Goal: Use online tool/utility: Utilize a website feature to perform a specific function

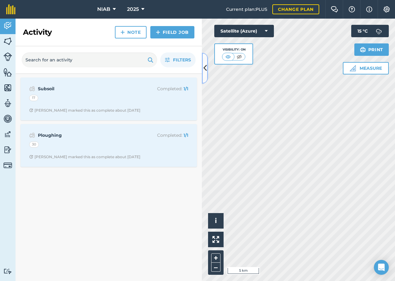
click at [207, 75] on button at bounding box center [205, 68] width 6 height 31
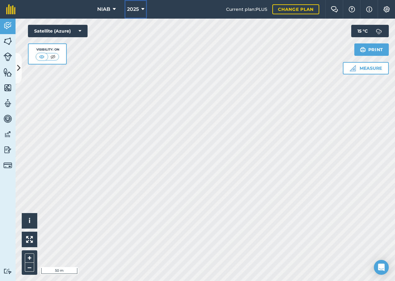
click at [141, 9] on icon at bounding box center [142, 9] width 3 height 7
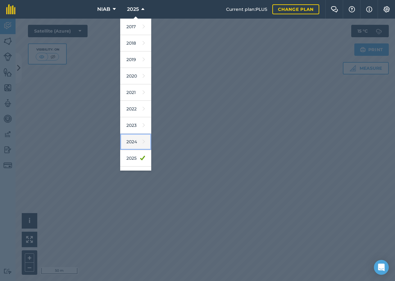
click at [128, 143] on link "2024" at bounding box center [135, 142] width 31 height 16
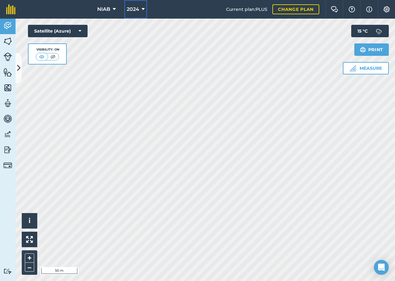
click at [142, 7] on icon at bounding box center [143, 9] width 3 height 7
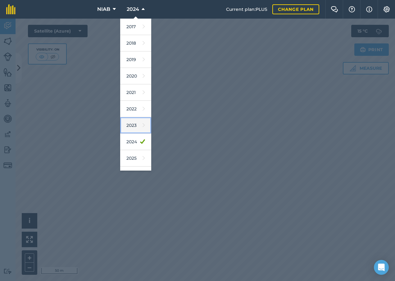
click at [131, 124] on link "2023" at bounding box center [135, 125] width 31 height 16
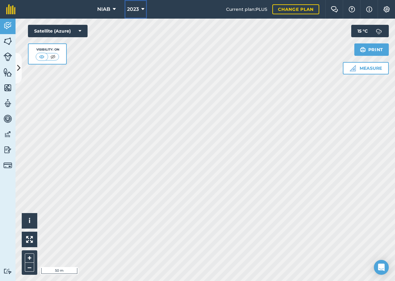
click at [141, 9] on icon at bounding box center [142, 9] width 3 height 7
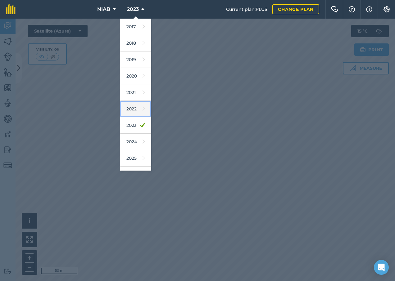
click at [137, 110] on link "2022" at bounding box center [135, 109] width 31 height 16
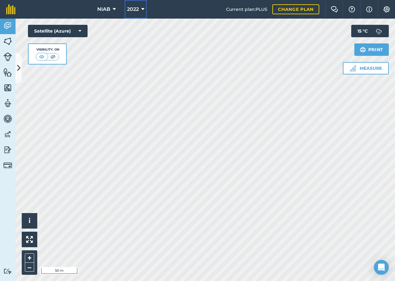
click at [141, 8] on icon at bounding box center [142, 9] width 3 height 7
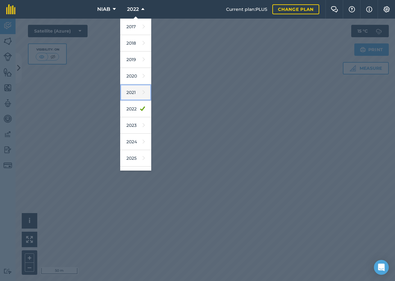
click at [133, 95] on link "2021" at bounding box center [135, 93] width 31 height 16
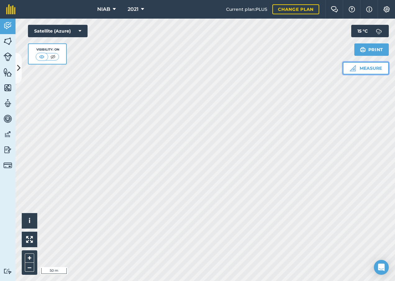
click at [361, 68] on button "Measure" at bounding box center [366, 68] width 46 height 12
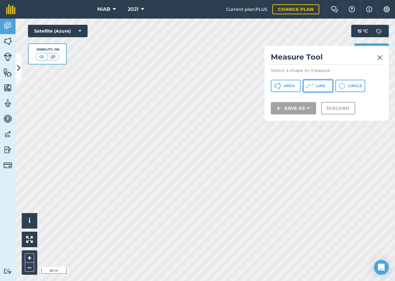
click at [317, 89] on button "Line" at bounding box center [318, 86] width 30 height 12
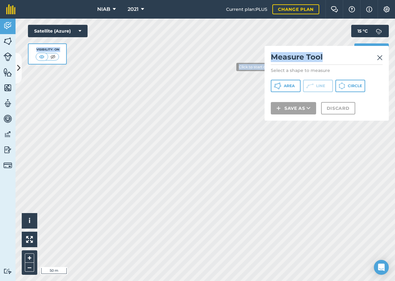
click at [204, 64] on div "Click to start drawing i © 2025 TomTom, Microsoft 50 m + – Satellite (Azure) Vi…" at bounding box center [206, 150] width 380 height 263
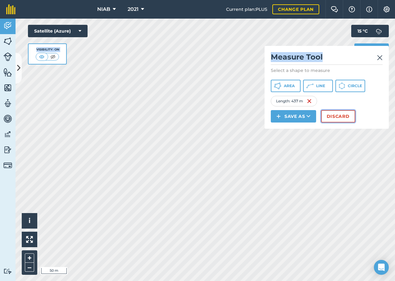
click at [343, 119] on button "Discard" at bounding box center [338, 116] width 34 height 12
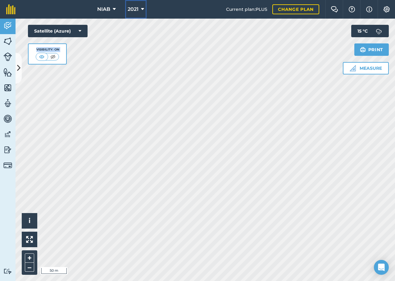
click at [144, 10] on button "2021" at bounding box center [135, 9] width 21 height 19
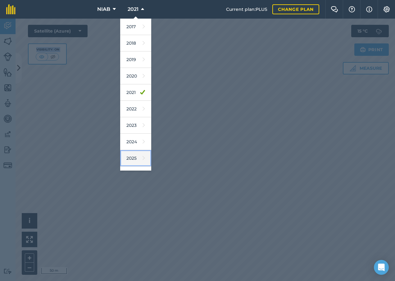
click at [134, 157] on link "2025" at bounding box center [135, 158] width 31 height 16
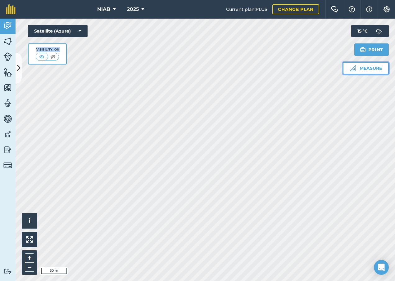
click at [363, 71] on button "Measure" at bounding box center [366, 68] width 46 height 12
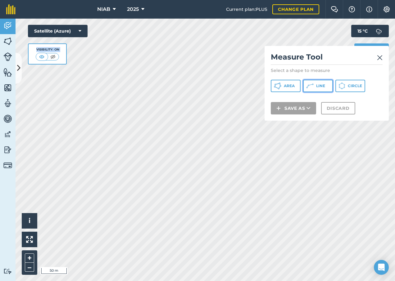
click at [321, 85] on span "Line" at bounding box center [320, 86] width 9 height 5
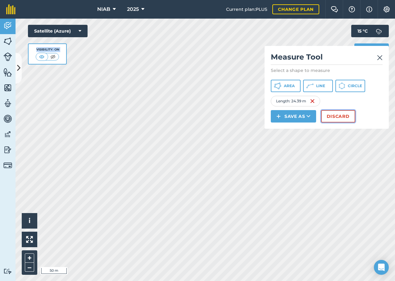
drag, startPoint x: 267, startPoint y: 117, endPoint x: 336, endPoint y: 117, distance: 68.3
click at [336, 117] on button "Discard" at bounding box center [338, 116] width 34 height 12
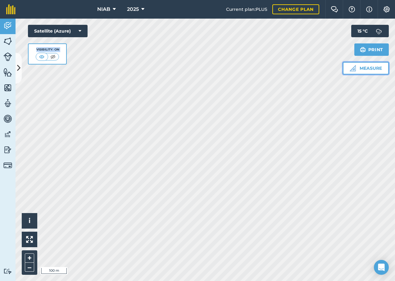
click at [363, 70] on button "Measure" at bounding box center [366, 68] width 46 height 12
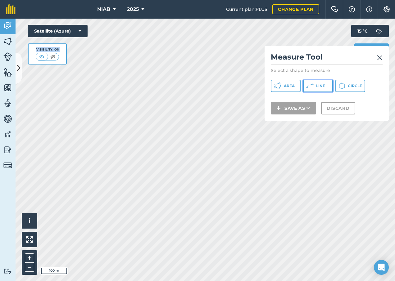
click at [317, 86] on span "Line" at bounding box center [320, 86] width 9 height 5
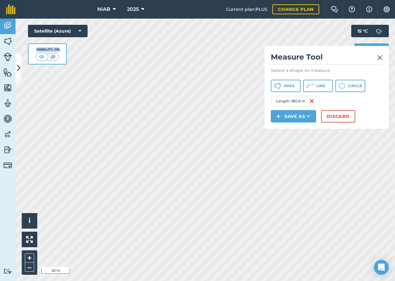
click at [381, 60] on img at bounding box center [380, 57] width 6 height 7
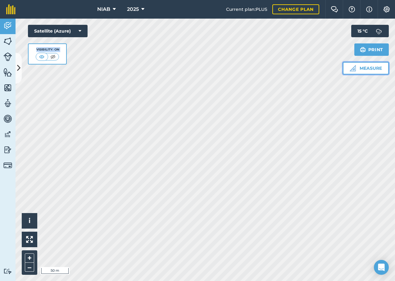
click at [366, 67] on button "Measure" at bounding box center [366, 68] width 46 height 12
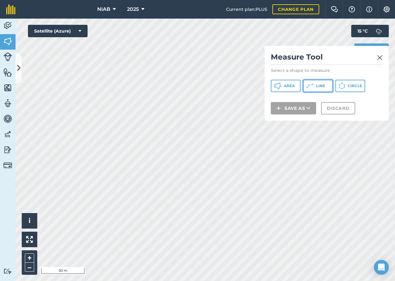
click at [319, 85] on span "Line" at bounding box center [320, 86] width 9 height 5
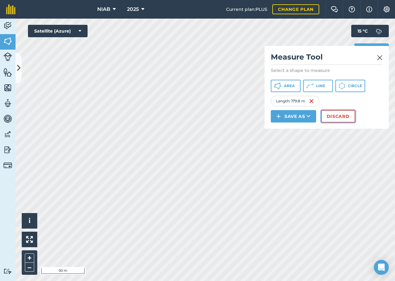
click at [341, 117] on button "Discard" at bounding box center [338, 116] width 34 height 12
